Goal: Information Seeking & Learning: Learn about a topic

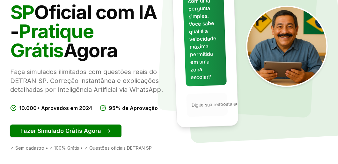
scroll to position [191, 0]
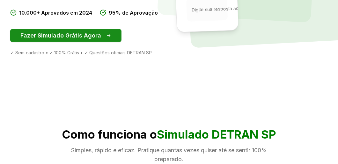
click at [75, 42] on button "Fazer Simulado Grátis Agora" at bounding box center [65, 35] width 111 height 13
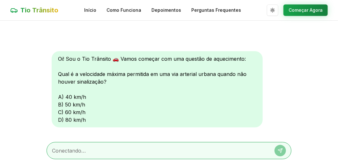
scroll to position [12, 0]
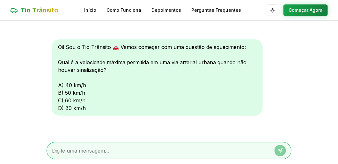
drag, startPoint x: 70, startPoint y: 86, endPoint x: 74, endPoint y: 89, distance: 4.8
click at [72, 87] on div "Oi! Sou o Tio Trânsito 🚗 Vamos começar com uma questão de aquecimento: Qual é a…" at bounding box center [157, 78] width 211 height 77
drag, startPoint x: 54, startPoint y: 83, endPoint x: 49, endPoint y: 78, distance: 7.2
click at [54, 81] on div "Oi! Sou o Tio Trânsito 🚗 Vamos começar com uma questão de aquecimento: Qual é a…" at bounding box center [157, 78] width 211 height 77
drag, startPoint x: 83, startPoint y: 84, endPoint x: 82, endPoint y: 75, distance: 8.9
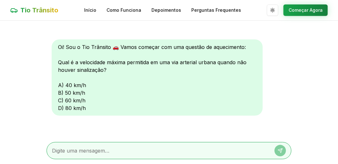
click at [84, 77] on div "Oi! Sou o Tio Trânsito 🚗 Vamos começar com uma questão de aquecimento: Qual é a…" at bounding box center [157, 78] width 211 height 77
click at [74, 84] on div "Oi! Sou o Tio Trânsito 🚗 Vamos começar com uma questão de aquecimento: Qual é a…" at bounding box center [157, 78] width 211 height 77
click at [58, 84] on div "Oi! Sou o Tio Trânsito 🚗 Vamos começar com uma questão de aquecimento: Qual é a…" at bounding box center [157, 78] width 211 height 77
click at [59, 86] on div "Oi! Sou o Tio Trânsito 🚗 Vamos começar com uma questão de aquecimento: Qual é a…" at bounding box center [157, 78] width 211 height 77
drag, startPoint x: 148, startPoint y: 89, endPoint x: 161, endPoint y: 94, distance: 13.9
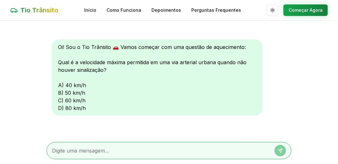
click at [161, 94] on div "Oi! Sou o Tio Trânsito 🚗 Vamos começar com uma questão de aquecimento: Qual é a…" at bounding box center [157, 78] width 211 height 77
drag, startPoint x: 161, startPoint y: 94, endPoint x: 189, endPoint y: 101, distance: 29.1
click at [189, 101] on div "Oi! Sou o Tio Trânsito 🚗 Vamos começar com uma questão de aquecimento: Qual é a…" at bounding box center [157, 78] width 211 height 77
click at [99, 83] on div "Oi! Sou o Tio Trânsito 🚗 Vamos começar com uma questão de aquecimento: Qual é a…" at bounding box center [157, 78] width 211 height 77
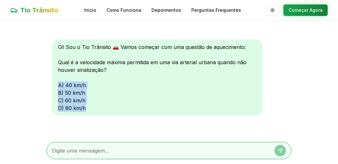
drag, startPoint x: 113, startPoint y: 82, endPoint x: 155, endPoint y: 114, distance: 52.5
click at [155, 114] on div "Oi! Sou o Tio Trânsito 🚗 Vamos começar com uma questão de aquecimento: Qual é a…" at bounding box center [157, 78] width 211 height 77
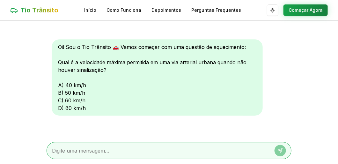
click at [102, 148] on textarea at bounding box center [160, 151] width 216 height 8
click at [97, 83] on div "Oi! Sou o Tio Trânsito 🚗 Vamos começar com uma questão de aquecimento: Qual é a…" at bounding box center [157, 78] width 211 height 77
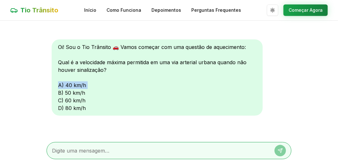
click at [98, 82] on div "Oi! Sou o Tio Trânsito 🚗 Vamos começar com uma questão de aquecimento: Qual é a…" at bounding box center [157, 78] width 211 height 77
click at [298, 8] on button "Começar Agora" at bounding box center [305, 9] width 44 height 11
click at [297, 6] on button "Começar Agora" at bounding box center [305, 9] width 44 height 11
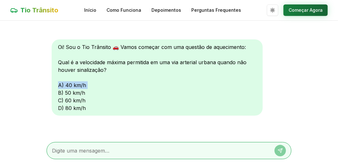
click at [297, 6] on button "Começar Agora" at bounding box center [305, 9] width 44 height 11
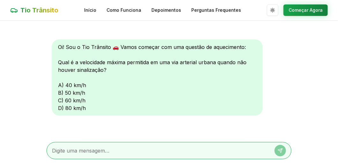
drag, startPoint x: 104, startPoint y: 80, endPoint x: 102, endPoint y: 76, distance: 5.0
click at [103, 77] on div "Oi! Sou o Tio Trânsito 🚗 Vamos começar com uma questão de aquecimento: Qual é a…" at bounding box center [157, 78] width 211 height 77
drag, startPoint x: 100, startPoint y: 90, endPoint x: 103, endPoint y: 87, distance: 3.6
click at [103, 88] on div "Oi! Sou o Tio Trânsito 🚗 Vamos começar com uma questão de aquecimento: Qual é a…" at bounding box center [157, 78] width 211 height 77
click at [107, 80] on div "Oi! Sou o Tio Trânsito 🚗 Vamos começar com uma questão de aquecimento: Qual é a…" at bounding box center [157, 78] width 211 height 77
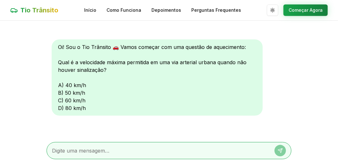
click at [107, 80] on div "Oi! Sou o Tio Trânsito 🚗 Vamos começar com uma questão de aquecimento: Qual é a…" at bounding box center [157, 78] width 211 height 77
drag, startPoint x: 84, startPoint y: 87, endPoint x: 91, endPoint y: 85, distance: 7.8
click at [91, 85] on div "Oi! Sou o Tio Trânsito 🚗 Vamos começar com uma questão de aquecimento: Qual é a…" at bounding box center [157, 78] width 211 height 77
click at [97, 84] on div "Oi! Sou o Tio Trânsito 🚗 Vamos começar com uma questão de aquecimento: Qual é a…" at bounding box center [157, 78] width 211 height 77
click at [97, 82] on div "Oi! Sou o Tio Trânsito 🚗 Vamos começar com uma questão de aquecimento: Qual é a…" at bounding box center [157, 78] width 211 height 77
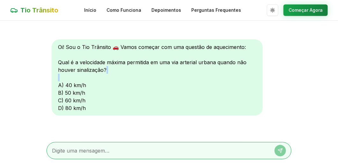
drag, startPoint x: 36, startPoint y: 80, endPoint x: 73, endPoint y: 78, distance: 37.1
click at [72, 78] on main "Oi! Sou o Tio Trânsito 🚗 Vamos começar com uma questão de aquecimento: Qual é a…" at bounding box center [169, 93] width 338 height 144
click at [188, 97] on div "Oi! Sou o Tio Trânsito 🚗 Vamos começar com uma questão de aquecimento: Qual é a…" at bounding box center [157, 78] width 211 height 77
drag, startPoint x: 188, startPoint y: 97, endPoint x: 188, endPoint y: 91, distance: 6.1
click at [188, 92] on div "Oi! Sou o Tio Trânsito 🚗 Vamos começar com uma questão de aquecimento: Qual é a…" at bounding box center [157, 78] width 211 height 77
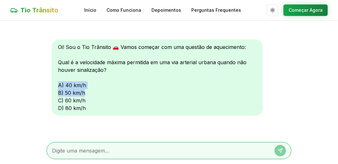
drag, startPoint x: 188, startPoint y: 91, endPoint x: 187, endPoint y: 85, distance: 5.8
click at [187, 85] on div "Oi! Sou o Tio Trânsito 🚗 Vamos começar com uma questão de aquecimento: Qual é a…" at bounding box center [157, 78] width 211 height 77
click at [78, 114] on div "Oi! Sou o Tio Trânsito 🚗 Vamos começar com uma questão de aquecimento: Qual é a…" at bounding box center [157, 78] width 211 height 77
click at [81, 102] on div "Oi! Sou o Tio Trânsito 🚗 Vamos começar com uma questão de aquecimento: Qual é a…" at bounding box center [157, 78] width 211 height 77
drag, startPoint x: 88, startPoint y: 99, endPoint x: 64, endPoint y: 97, distance: 24.4
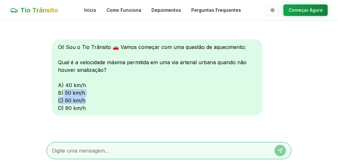
click at [64, 97] on div "Oi! Sou o Tio Trânsito 🚗 Vamos começar com uma questão de aquecimento: Qual é a…" at bounding box center [157, 78] width 211 height 77
click at [280, 80] on div "Oi! Sou o Tio Trânsito 🚗 Vamos começar com uma questão de aquecimento: Qual é a…" at bounding box center [169, 79] width 235 height 78
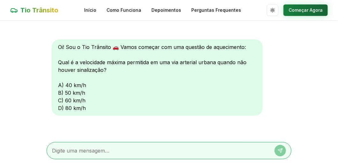
click at [307, 11] on button "Começar Agora" at bounding box center [305, 9] width 44 height 11
click at [89, 11] on link "Início" at bounding box center [90, 10] width 12 height 6
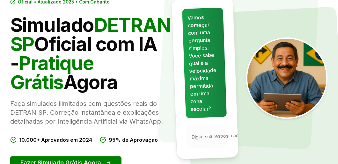
scroll to position [128, 0]
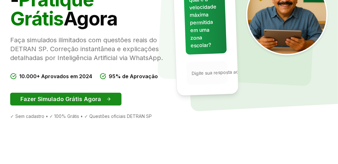
click at [100, 106] on button "Fazer Simulado Grátis Agora" at bounding box center [65, 99] width 111 height 13
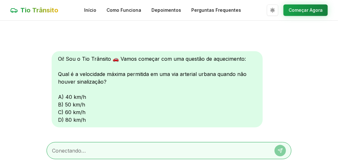
scroll to position [12, 0]
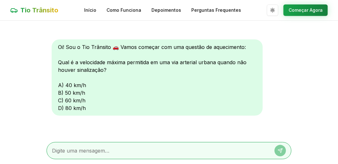
click at [58, 100] on div "Oi! Sou o Tio Trânsito 🚗 Vamos começar com uma questão de aquecimento: Qual é a…" at bounding box center [157, 78] width 211 height 77
